Goal: Task Accomplishment & Management: Manage account settings

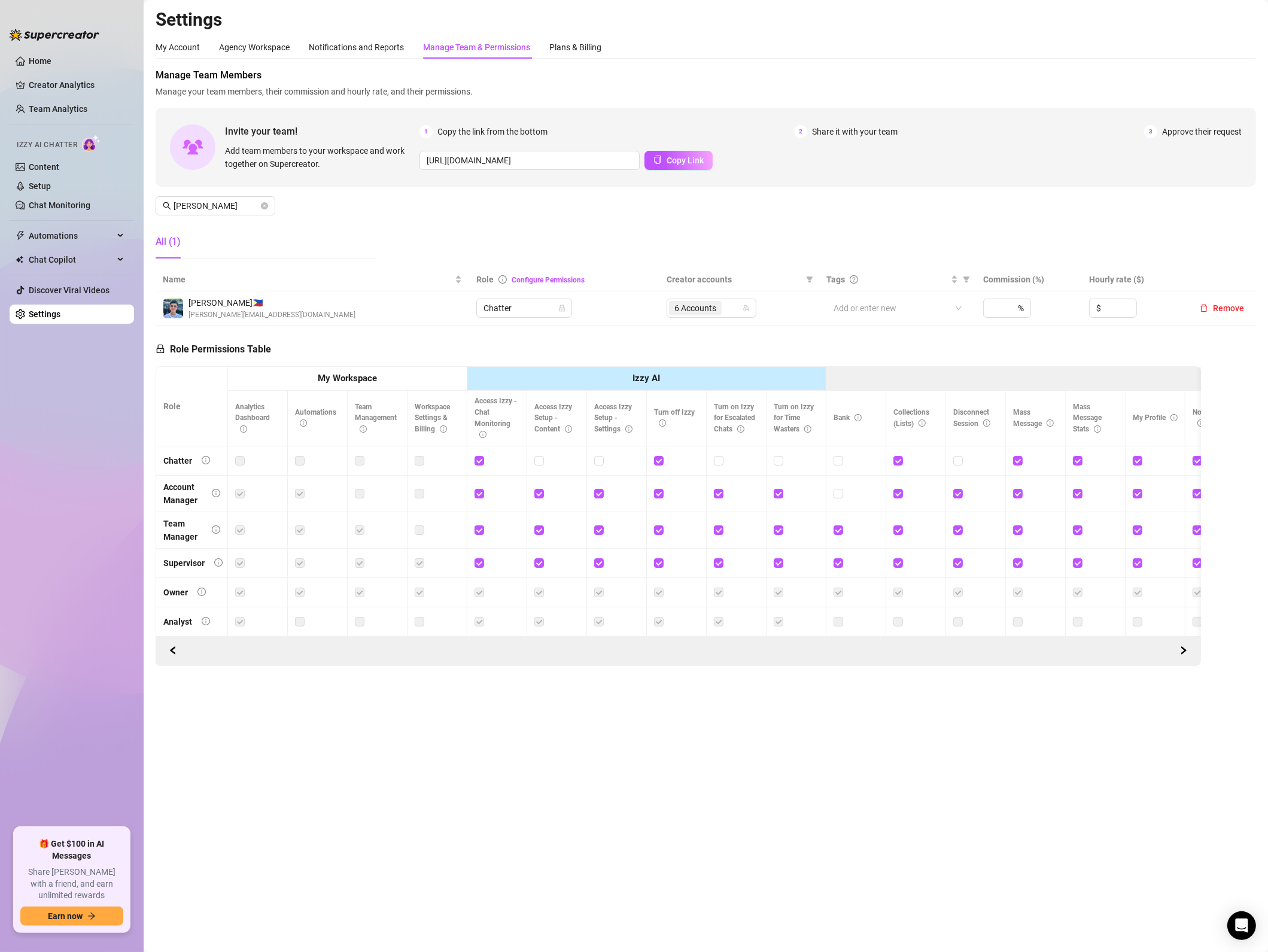
click at [695, 831] on main "Settings My Account Agency Workspace Notifications and Reports Manage Team & Pe…" at bounding box center [705, 476] width 1124 height 952
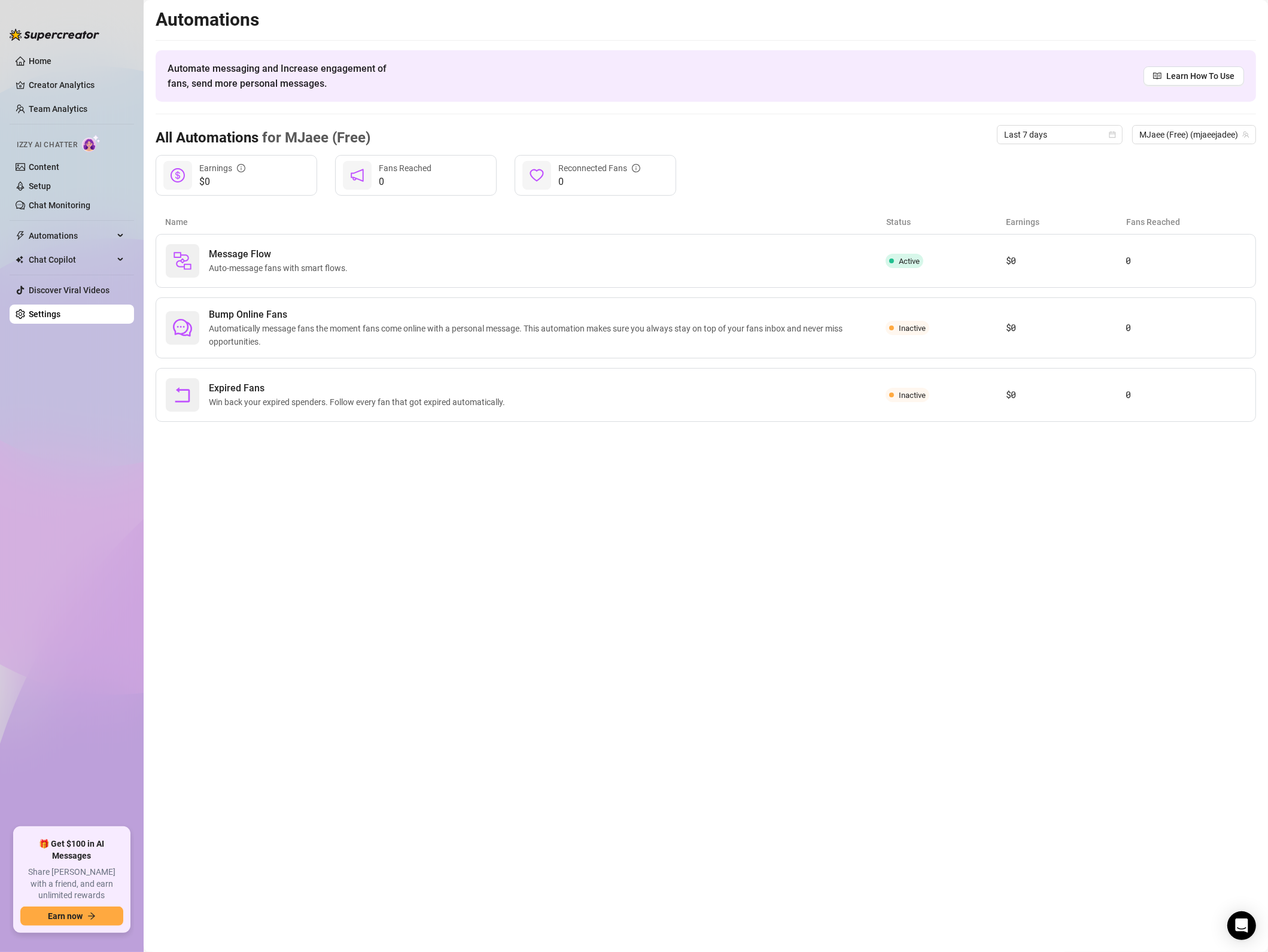
click at [60, 325] on ul "Home Creator Analytics Team Analytics Izzy AI Chatter Content Setup Chat Monito…" at bounding box center [71, 435] width 124 height 776
click at [58, 314] on link "Settings" at bounding box center [44, 313] width 32 height 9
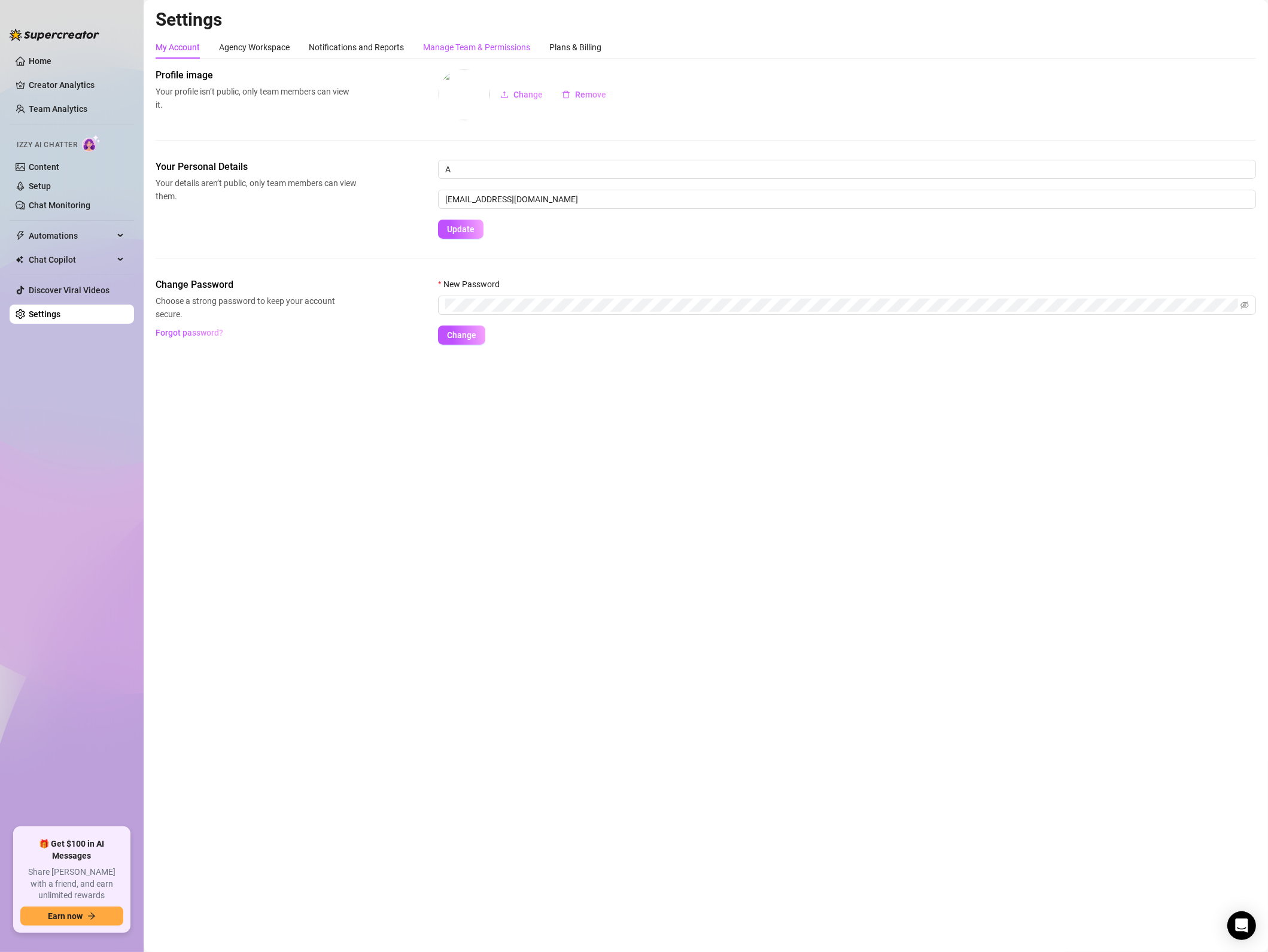
click at [486, 51] on div "Manage Team & Permissions" at bounding box center [476, 47] width 107 height 13
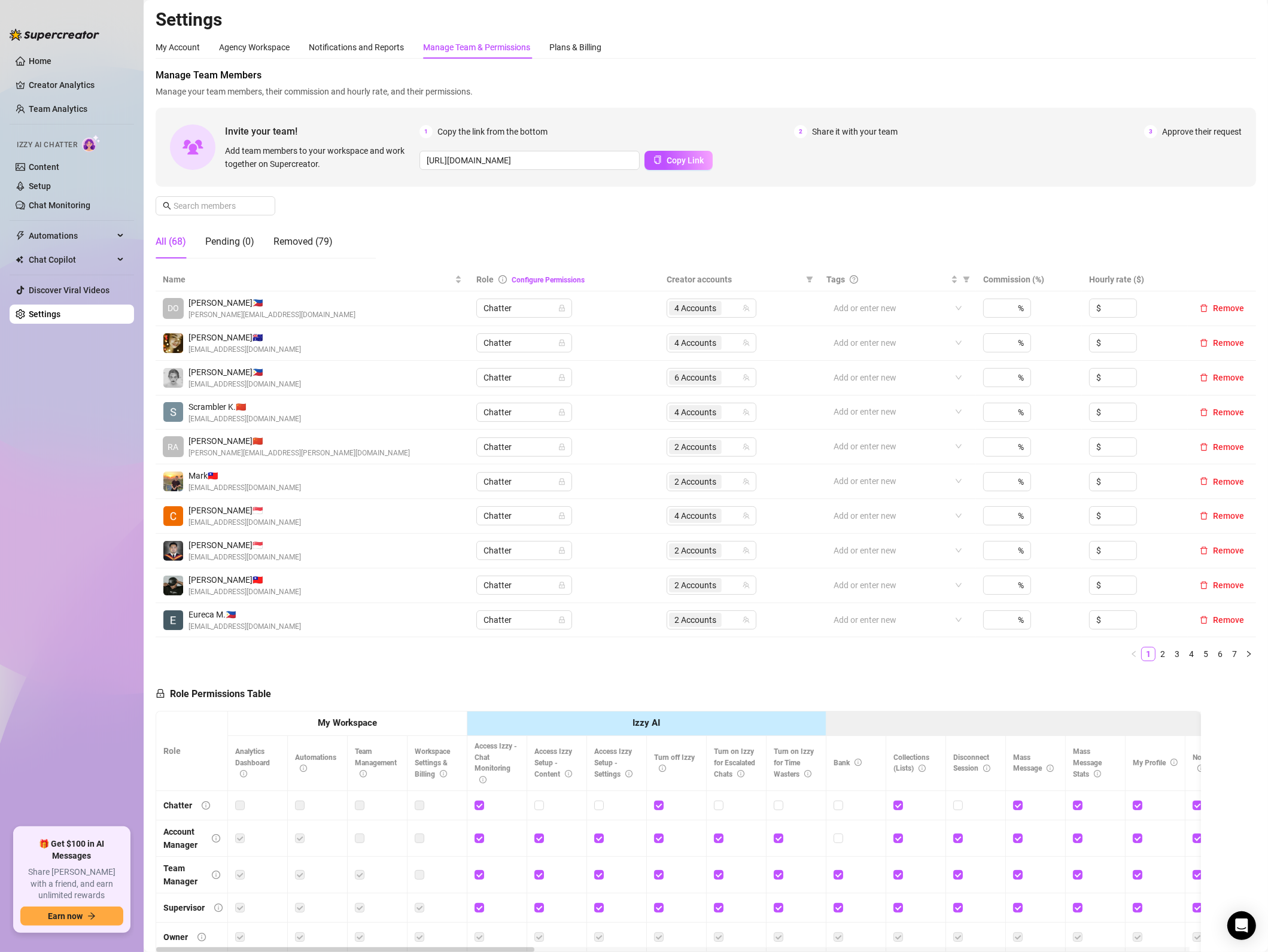
click at [698, 210] on div "Manage Team Members Manage your team members, their commission and hourly rate,…" at bounding box center [705, 168] width 1100 height 200
click at [241, 205] on input "text" at bounding box center [216, 205] width 85 height 13
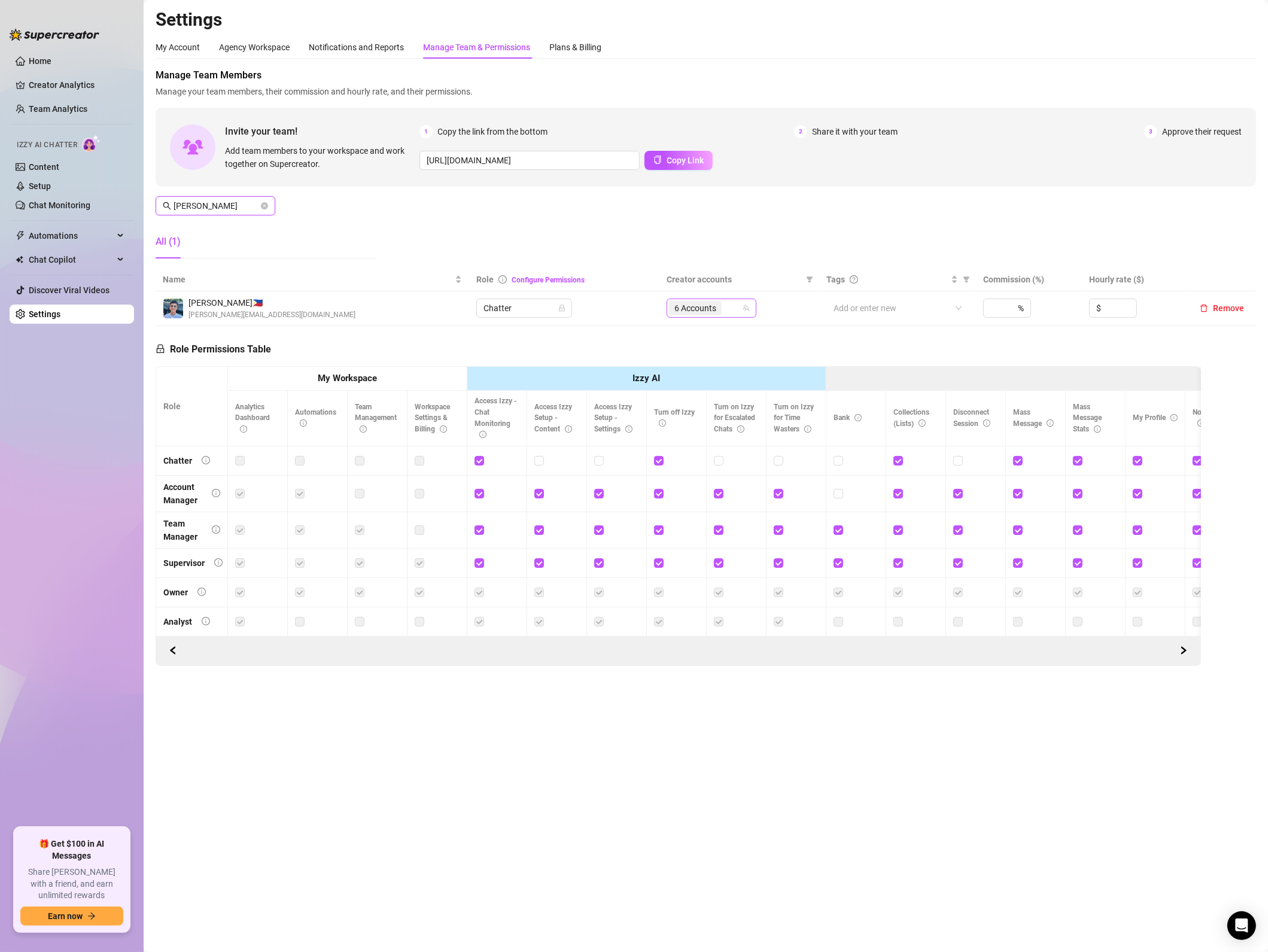
click at [703, 310] on span "6 Accounts" at bounding box center [695, 307] width 41 height 13
type input "[PERSON_NAME]"
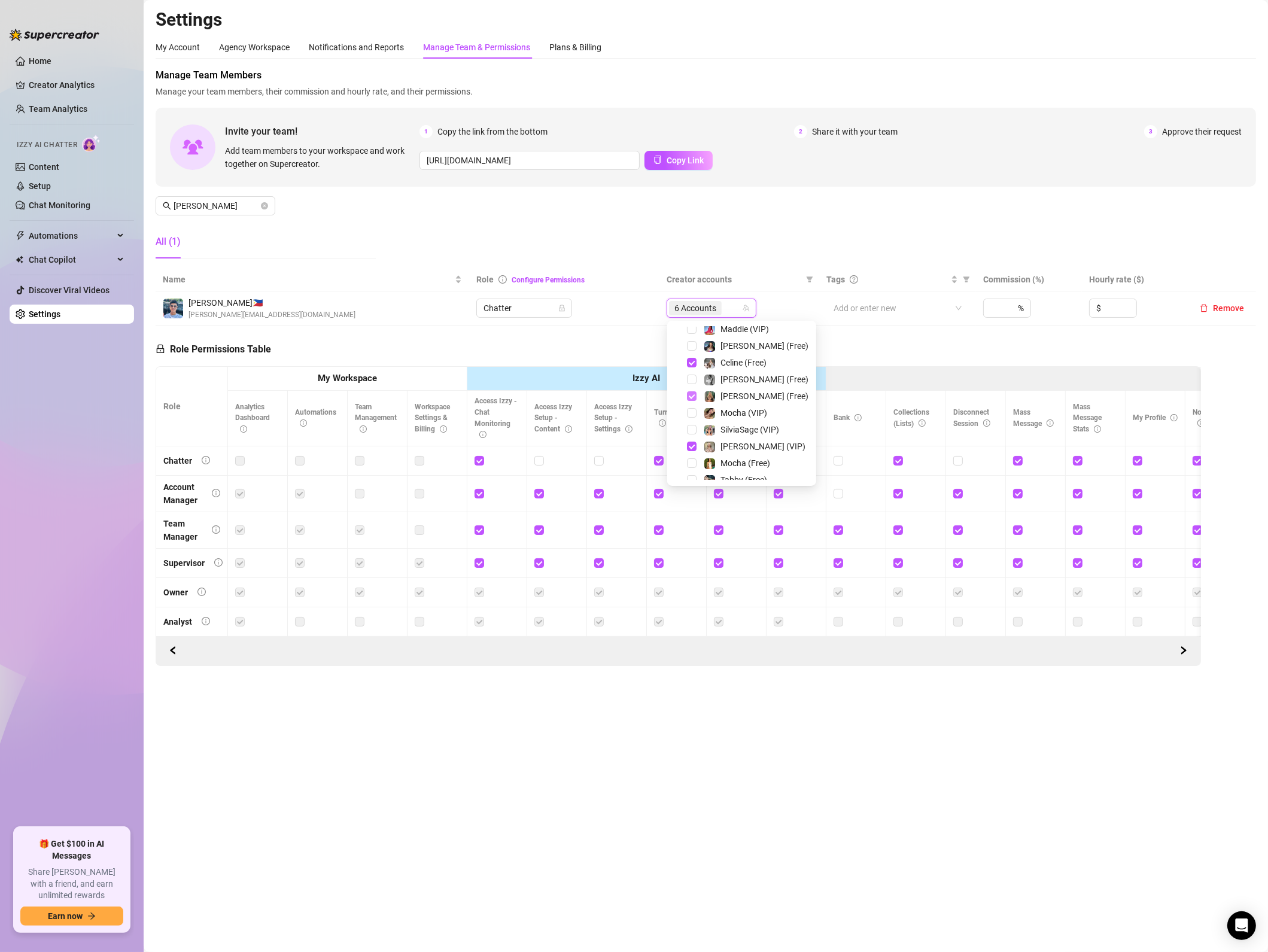
drag, startPoint x: 689, startPoint y: 390, endPoint x: 689, endPoint y: 396, distance: 6.0
click at [689, 390] on div "[PERSON_NAME] (Free)" at bounding box center [742, 396] width 143 height 15
click at [689, 396] on span "Select tree node" at bounding box center [692, 396] width 9 height 9
click at [690, 444] on span "Select tree node" at bounding box center [692, 446] width 9 height 9
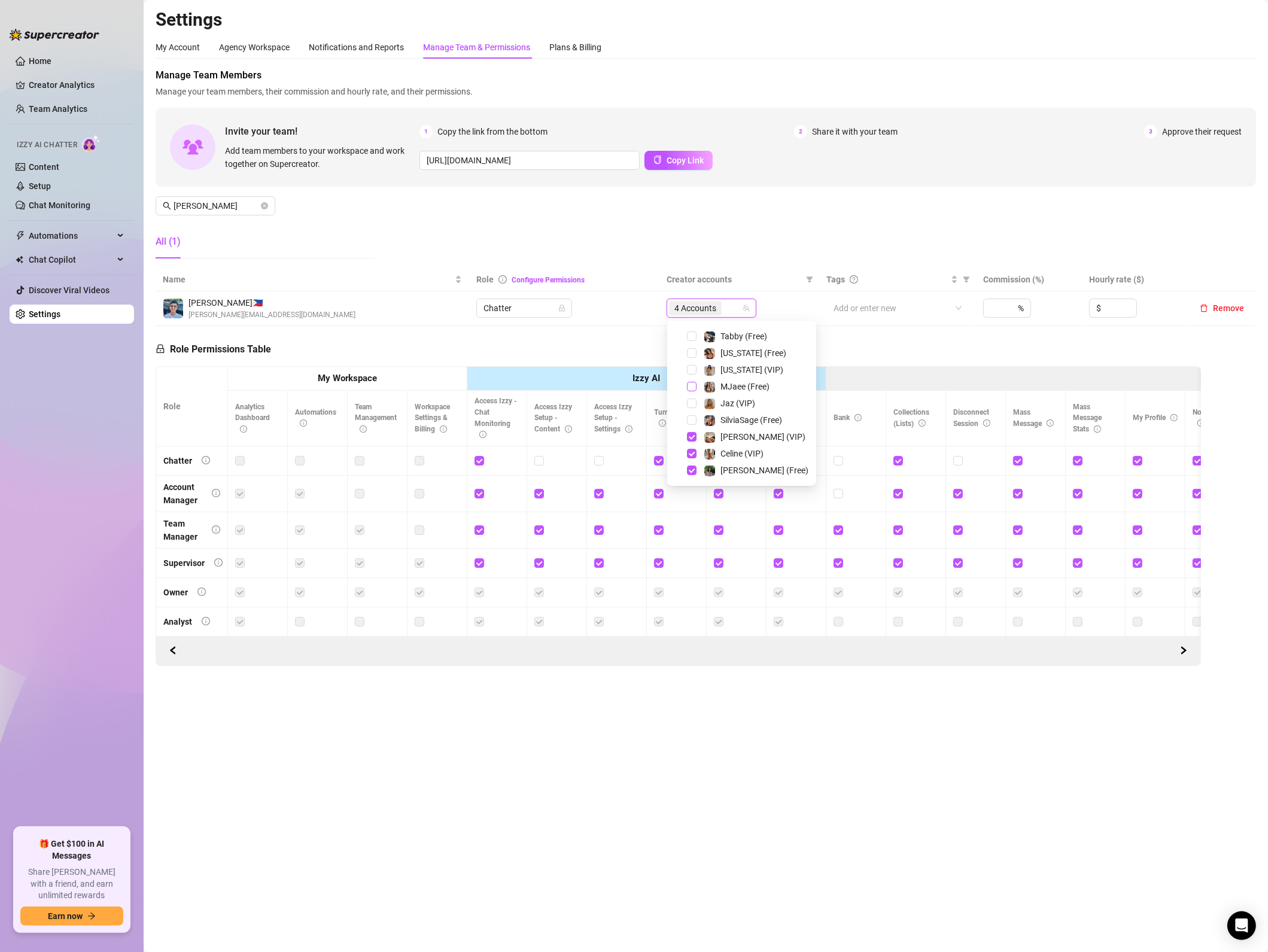
click at [690, 387] on span "Select tree node" at bounding box center [692, 386] width 9 height 9
click at [688, 350] on span "Select tree node" at bounding box center [692, 350] width 9 height 9
drag, startPoint x: 522, startPoint y: 338, endPoint x: 489, endPoint y: 391, distance: 62.4
click at [522, 337] on div "Role Permissions Table Role My Workspace Izzy AI OnlyFans Side Menu OnlyFans Ch…" at bounding box center [678, 496] width 1045 height 340
